Goal: Find specific page/section: Find specific page/section

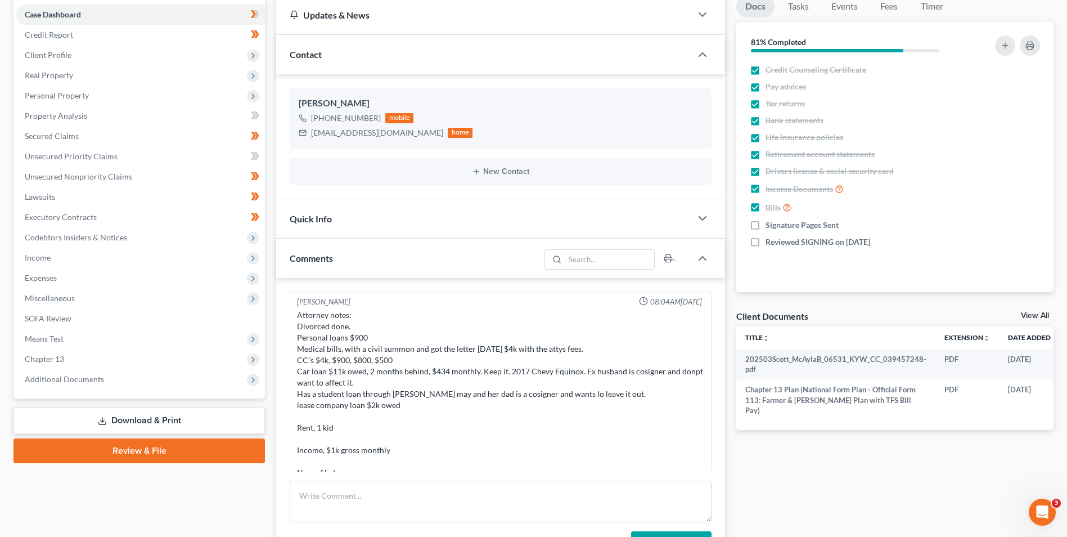
scroll to position [343, 0]
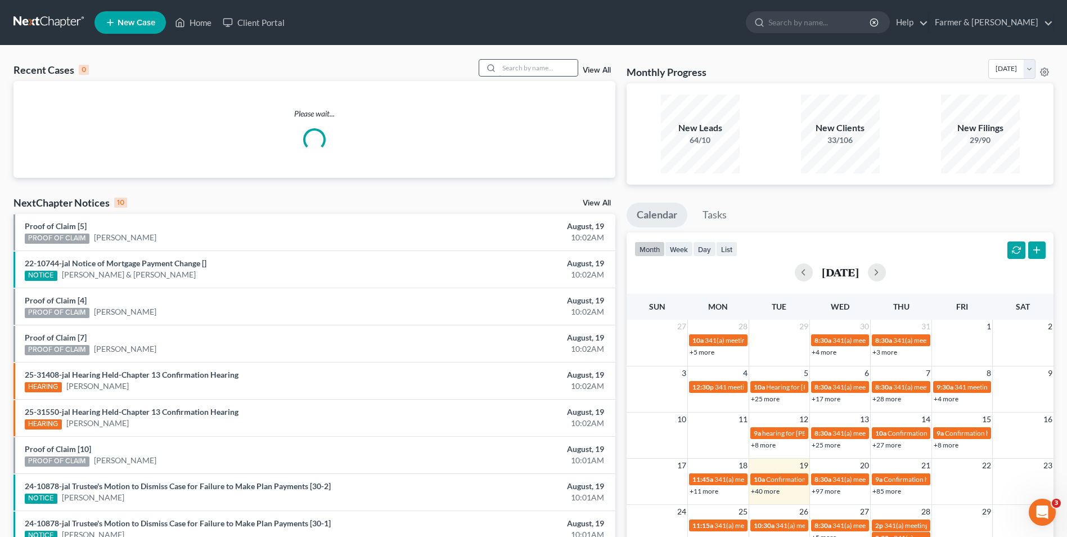
click at [550, 69] on input "search" at bounding box center [538, 68] width 79 height 16
paste input "25-60724"
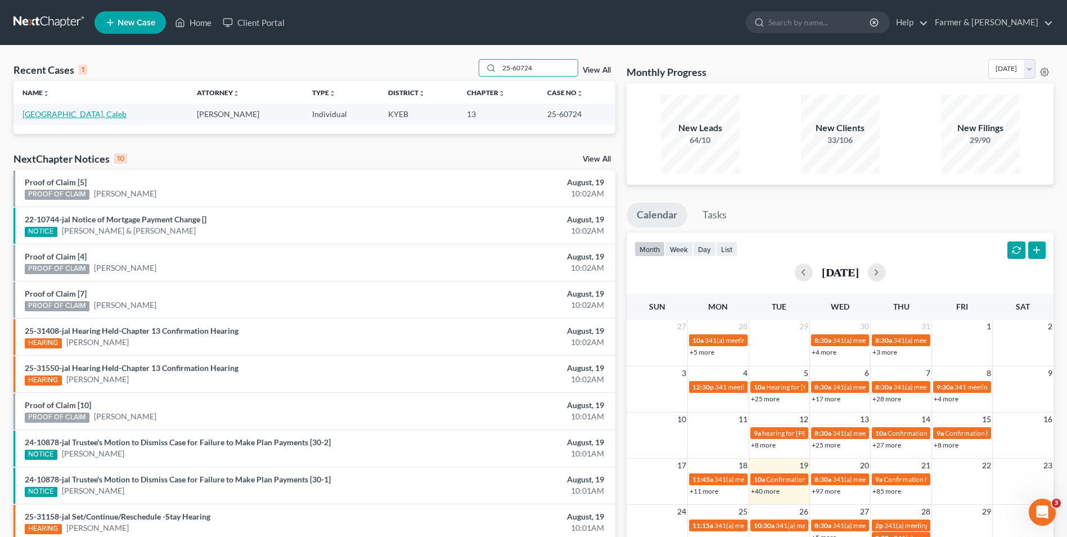
type input "25-60724"
click at [55, 114] on link "[GEOGRAPHIC_DATA], Caleb" at bounding box center [75, 114] width 104 height 10
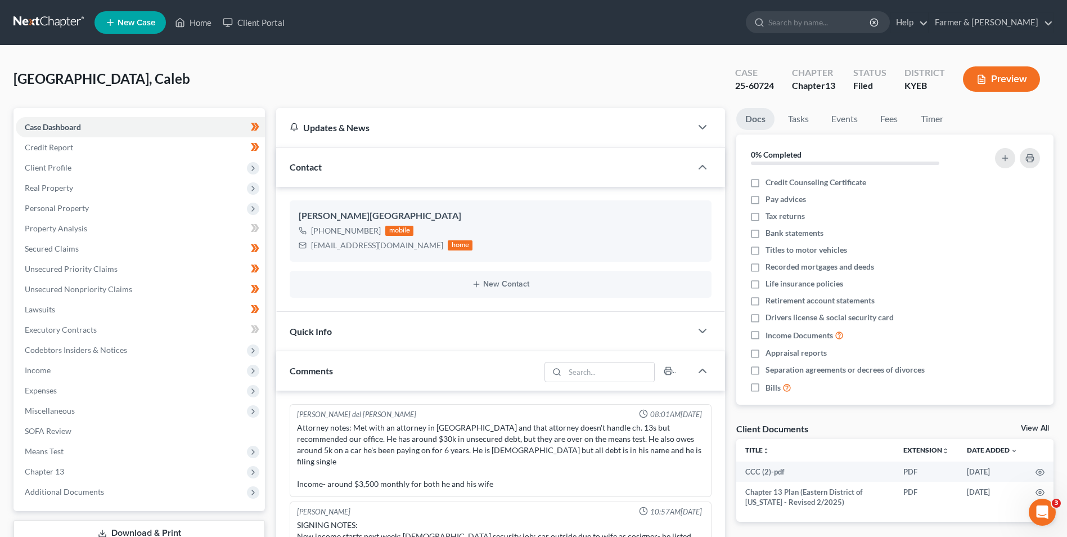
scroll to position [141, 0]
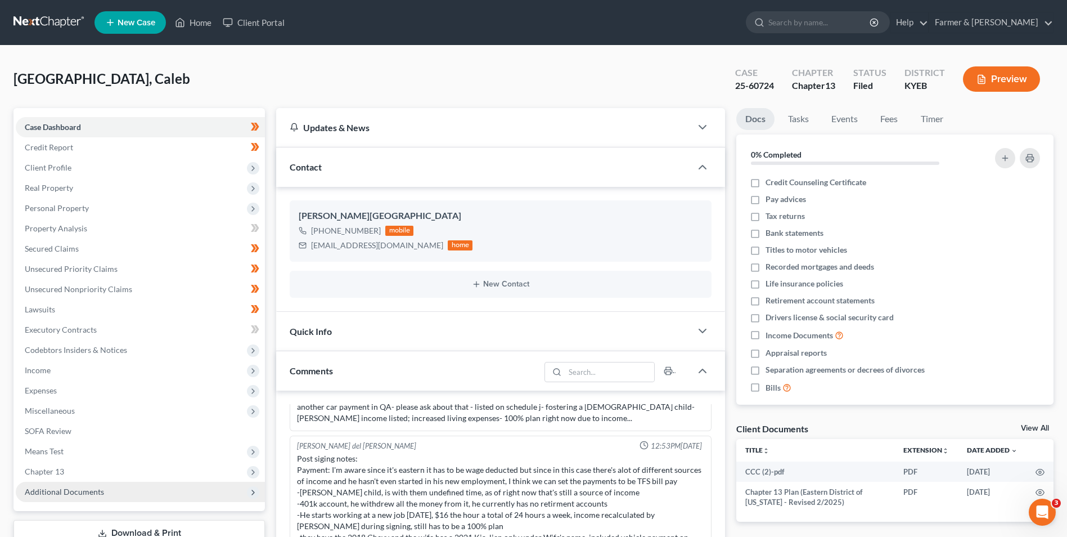
drag, startPoint x: 118, startPoint y: 496, endPoint x: 128, endPoint y: 487, distance: 13.5
click at [118, 496] on span "Additional Documents" at bounding box center [140, 492] width 249 height 20
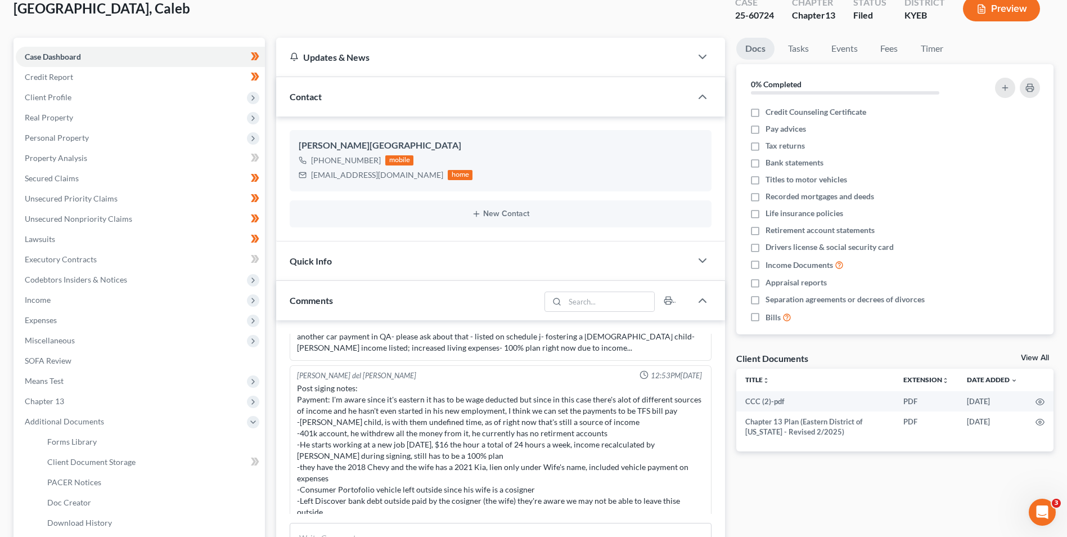
scroll to position [169, 0]
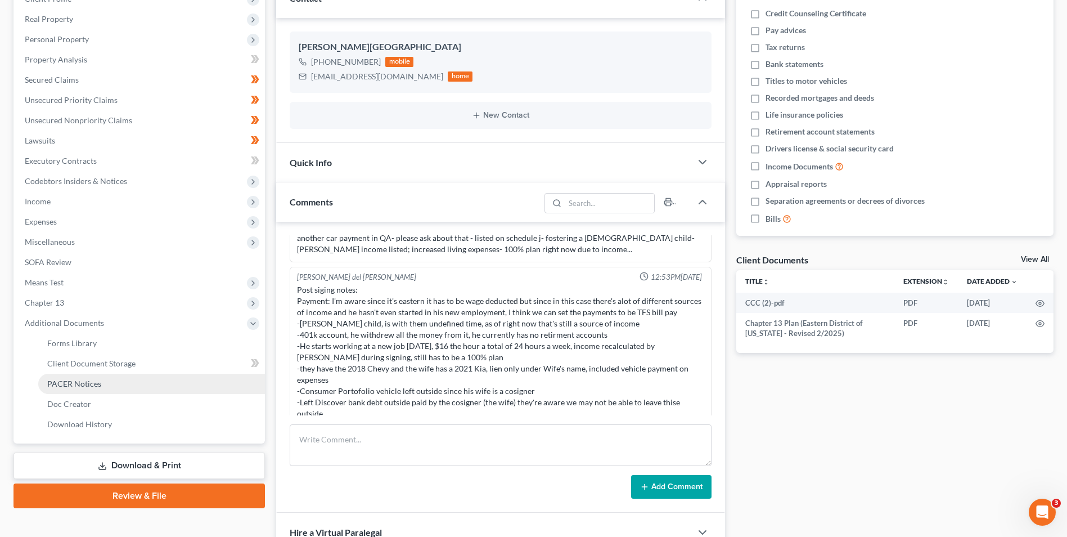
click at [107, 389] on link "PACER Notices" at bounding box center [151, 384] width 227 height 20
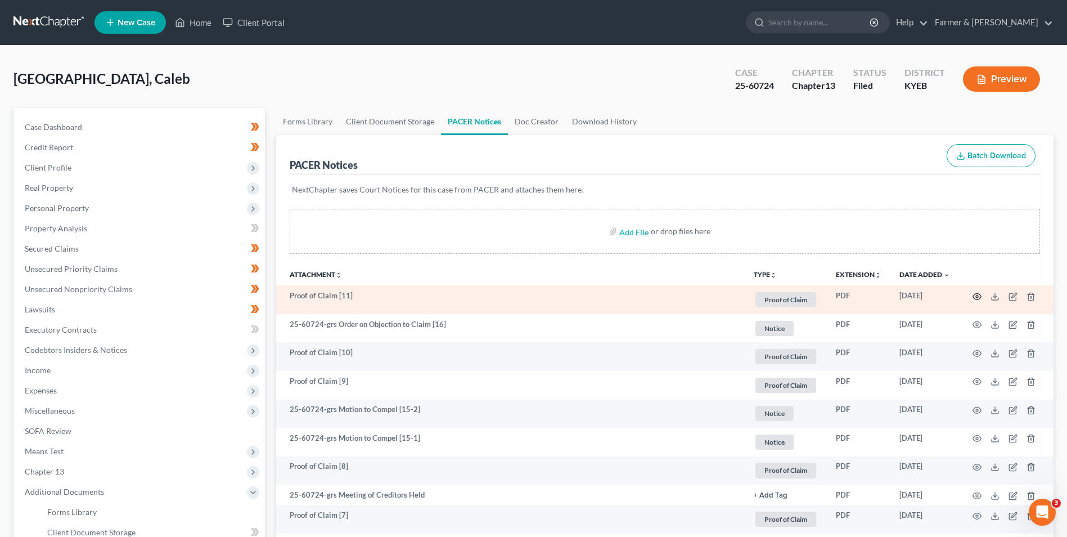
click at [979, 295] on icon "button" at bounding box center [977, 296] width 9 height 9
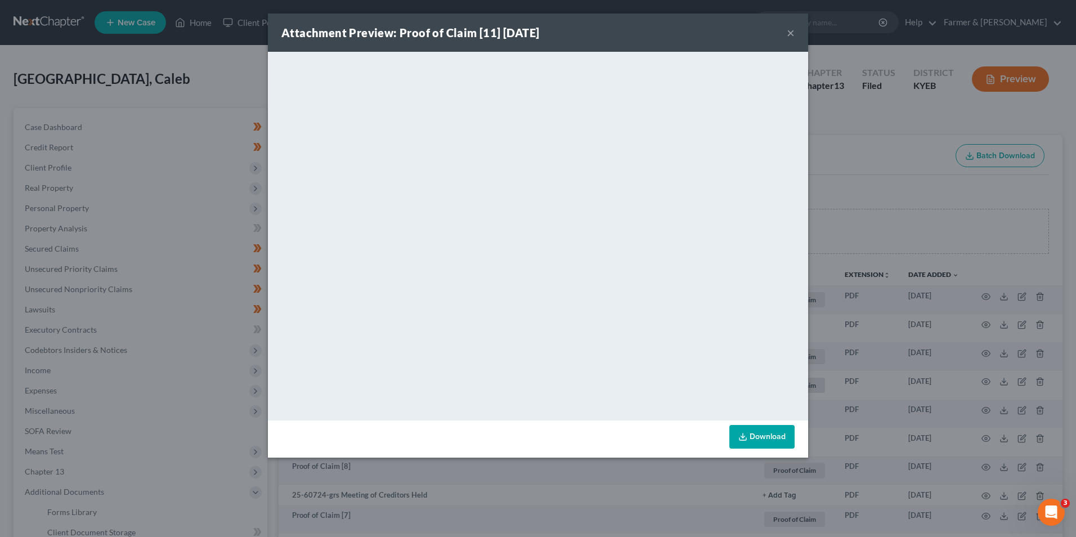
drag, startPoint x: 790, startPoint y: 29, endPoint x: 788, endPoint y: 56, distance: 27.6
click at [790, 29] on button "×" at bounding box center [791, 33] width 8 height 14
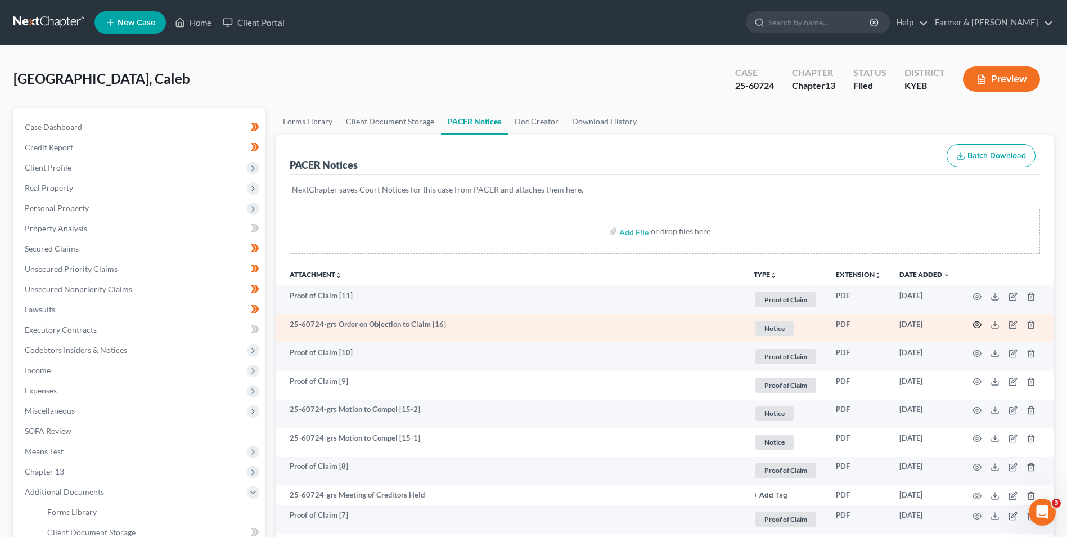
click at [981, 325] on icon "button" at bounding box center [977, 324] width 9 height 9
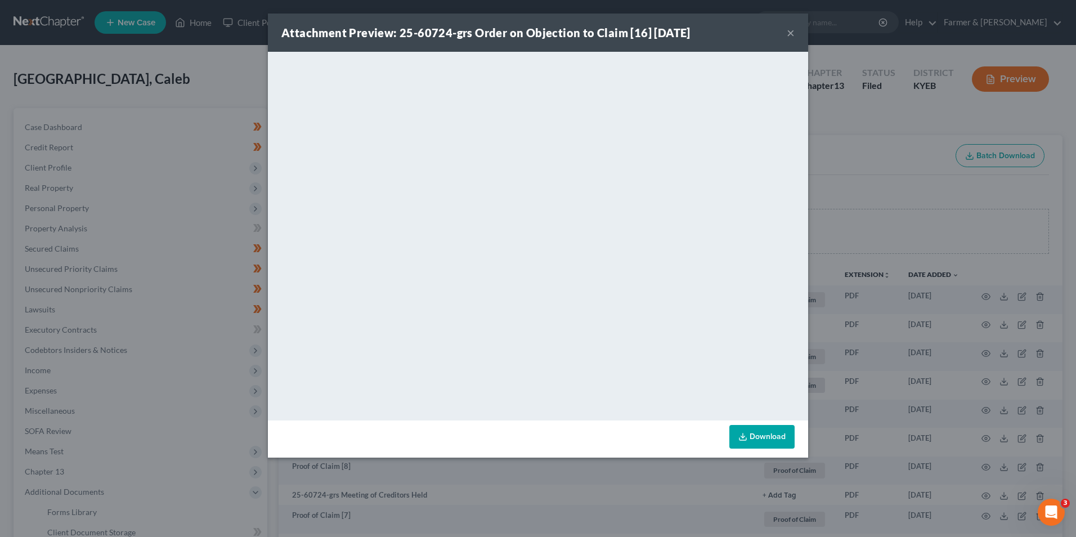
click at [787, 30] on button "×" at bounding box center [791, 33] width 8 height 14
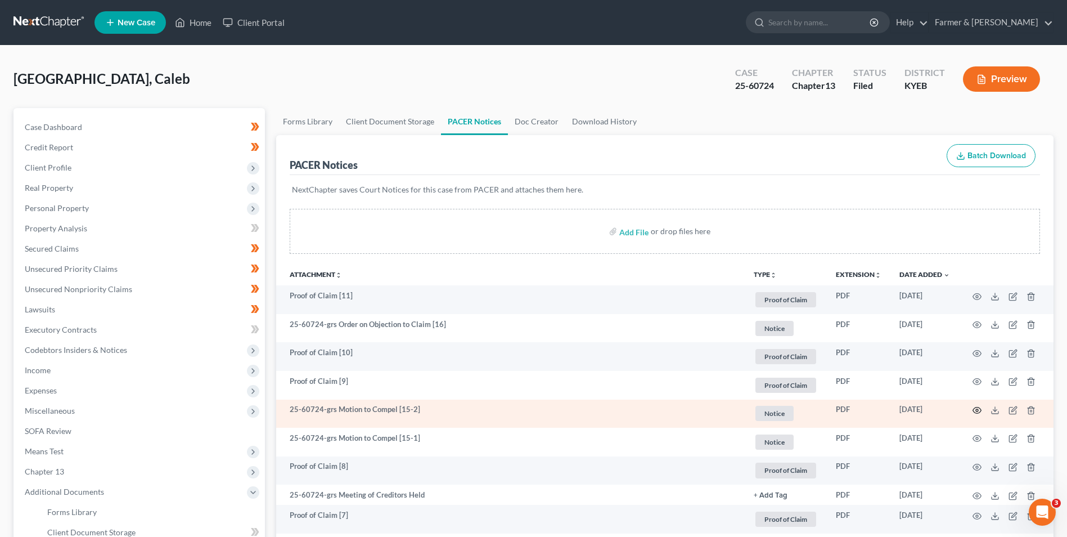
click at [979, 409] on icon "button" at bounding box center [977, 410] width 9 height 9
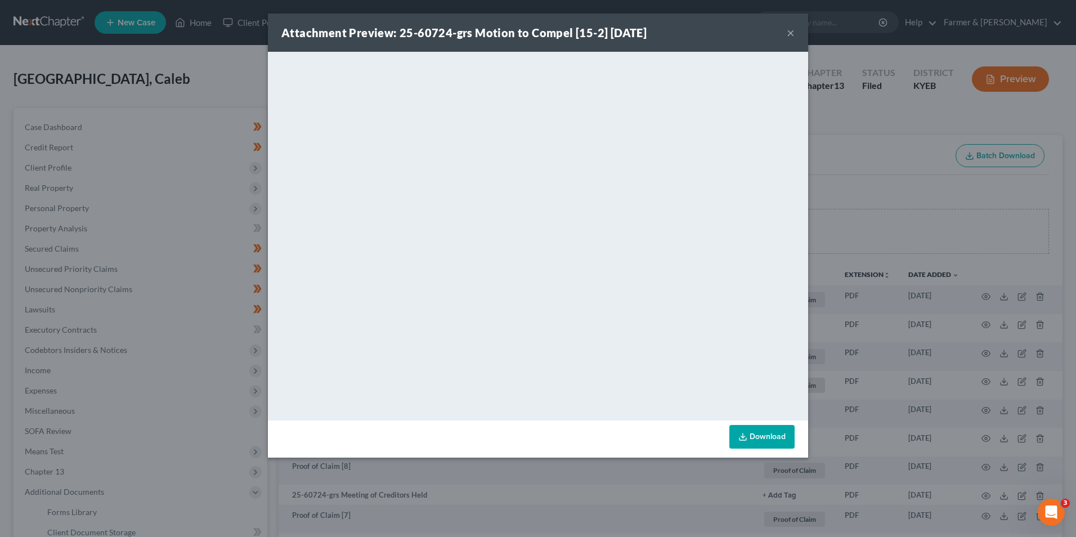
click at [793, 33] on button "×" at bounding box center [791, 33] width 8 height 14
